Goal: Transaction & Acquisition: Purchase product/service

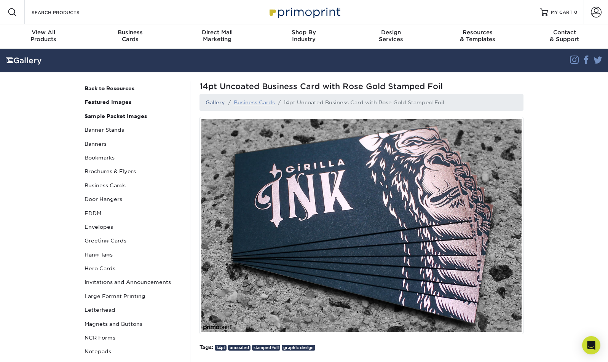
click at [264, 100] on link "Business Cards" at bounding box center [254, 102] width 41 height 6
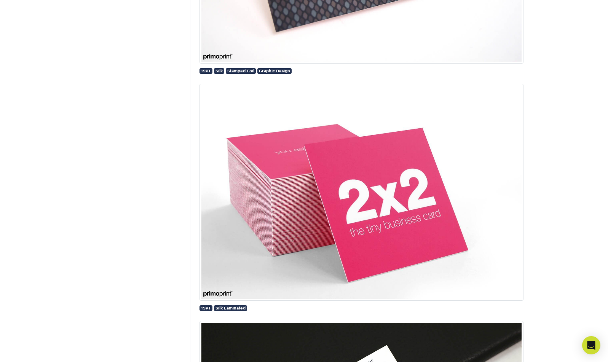
scroll to position [2298, 0]
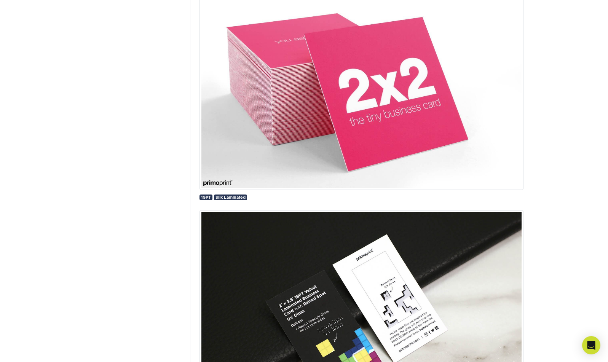
click at [278, 142] on img at bounding box center [361, 81] width 324 height 217
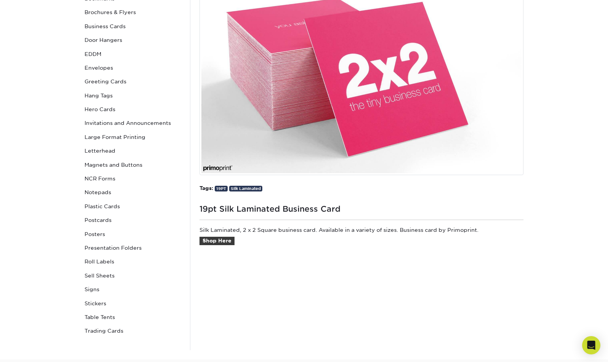
scroll to position [178, 0]
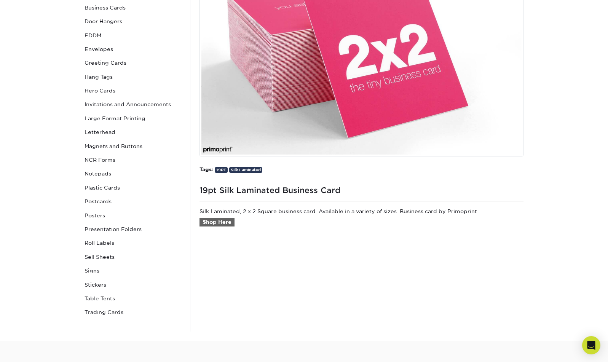
click at [226, 223] on link "Shop Here" at bounding box center [216, 222] width 35 height 8
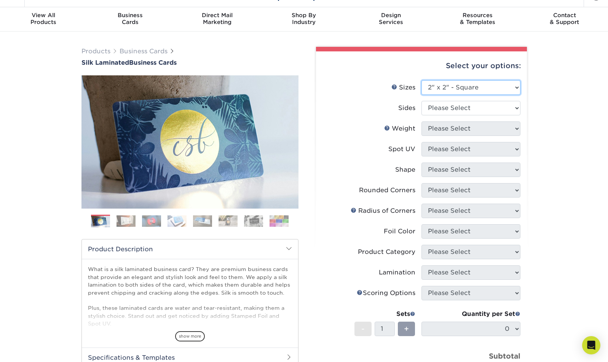
scroll to position [19, 0]
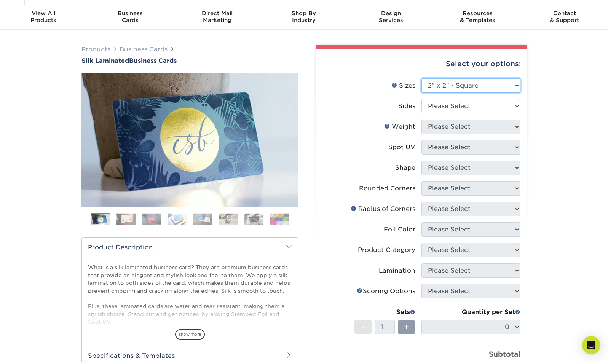
select select "1.75x3.50"
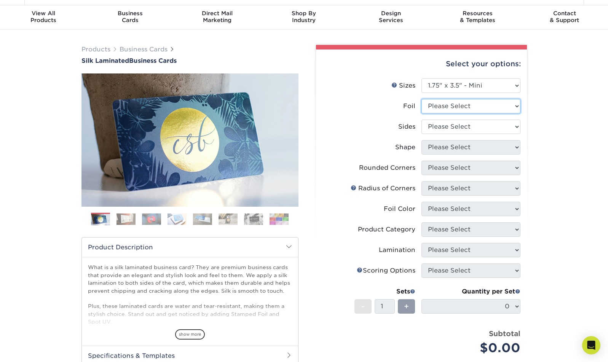
select select "1"
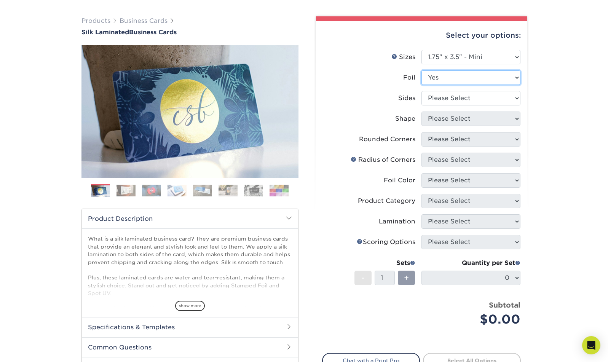
scroll to position [48, 0]
select select "e9e9dfb3-fba1-4d60-972c-fd9ca5904d33"
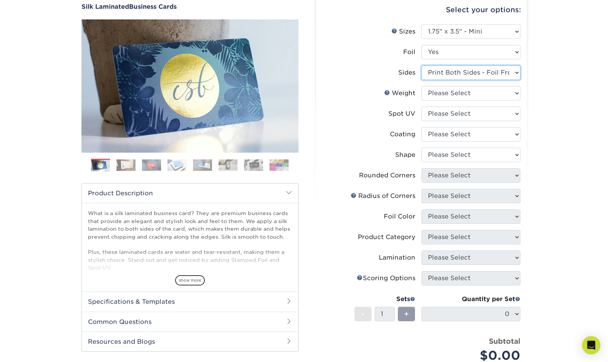
scroll to position [73, 0]
select select "16PT"
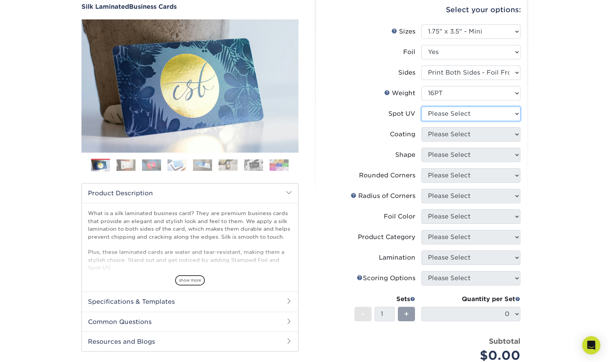
select select "3"
select select "3e7618de-abca-4bda-9f97-8b9129e913d8"
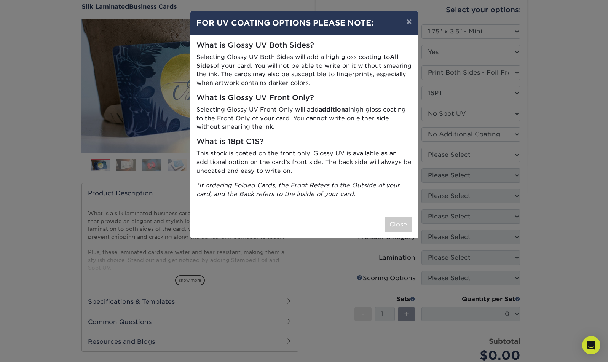
click at [397, 223] on button "Close" at bounding box center [397, 224] width 27 height 14
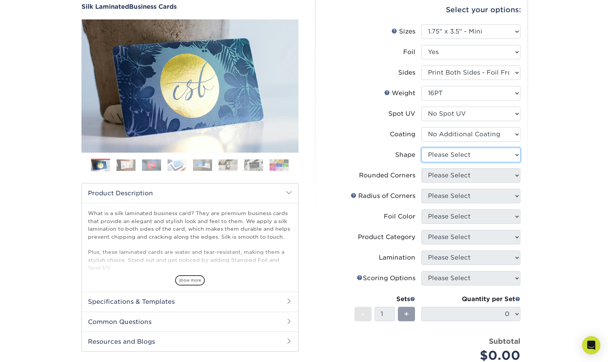
select select "standard"
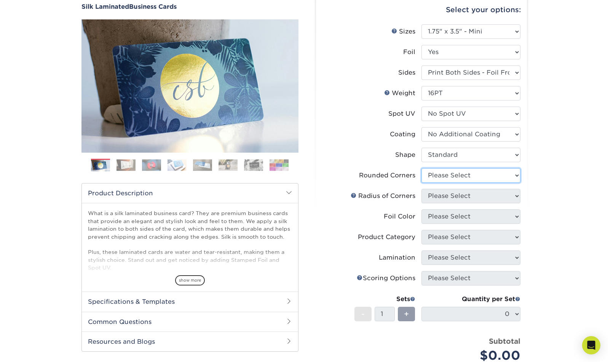
select select "0"
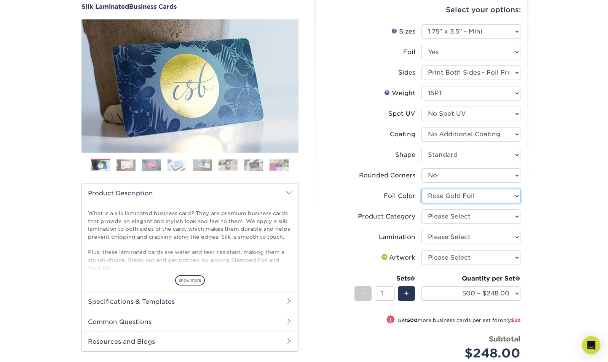
select select "247ef47b-9551-4237-b38d-69a5d0733ec5"
select select "3b5148f1-0588-4f88-a218-97bcfdce65c1"
select select "ccacb42f-45f7-42d3-bbd3-7c8421cf37f0"
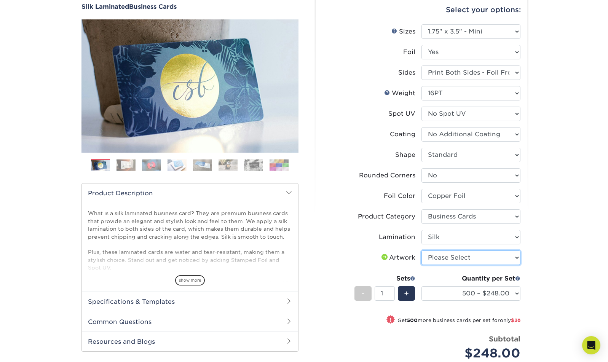
select select "upload"
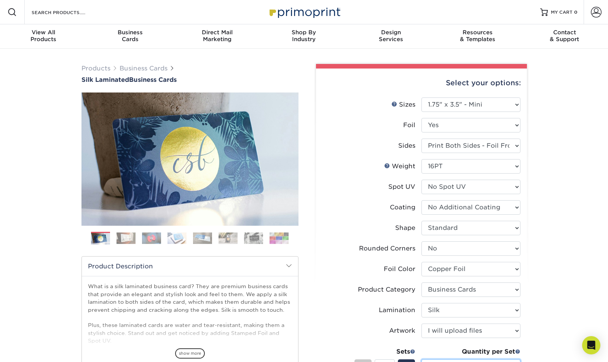
scroll to position [0, 0]
click at [393, 103] on link "Sizes Help" at bounding box center [394, 104] width 6 height 6
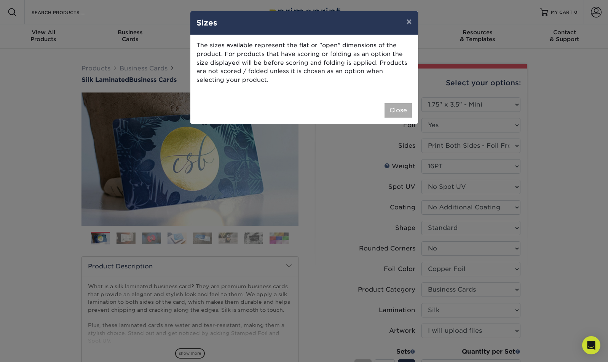
click at [396, 108] on button "Close" at bounding box center [397, 110] width 27 height 14
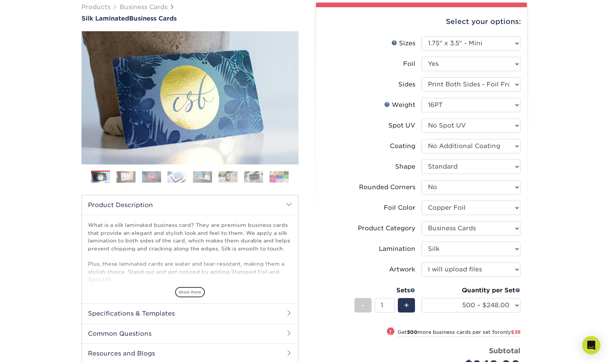
scroll to position [64, 0]
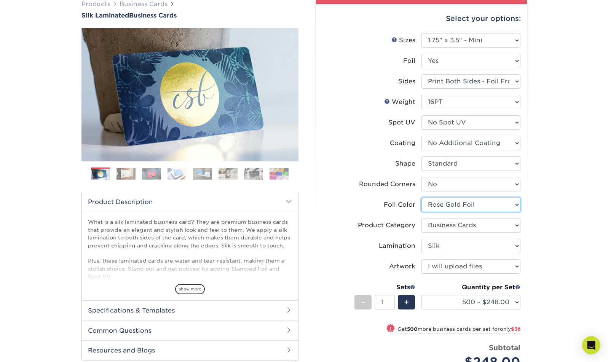
select select "247ef47b-9551-4237-b38d-69a5d0733ec5"
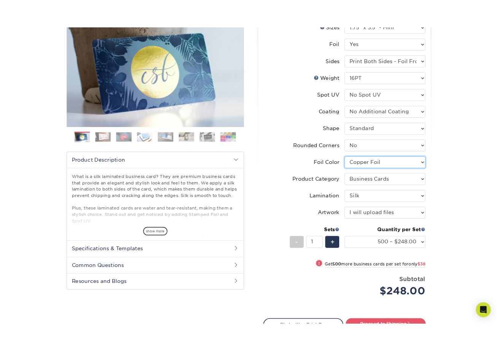
scroll to position [104, 0]
